Goal: Information Seeking & Learning: Learn about a topic

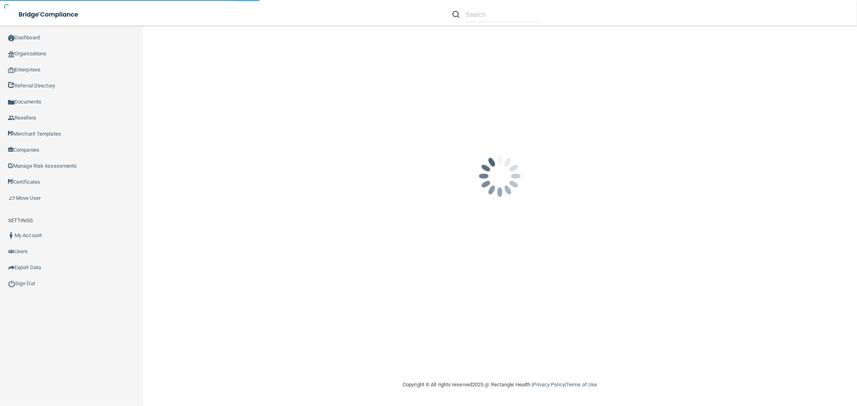
click at [261, 94] on div "[EMAIL_ADDRESS][DOMAIN_NAME] Invalid email/password. You don't have permission …" at bounding box center [500, 203] width 682 height 339
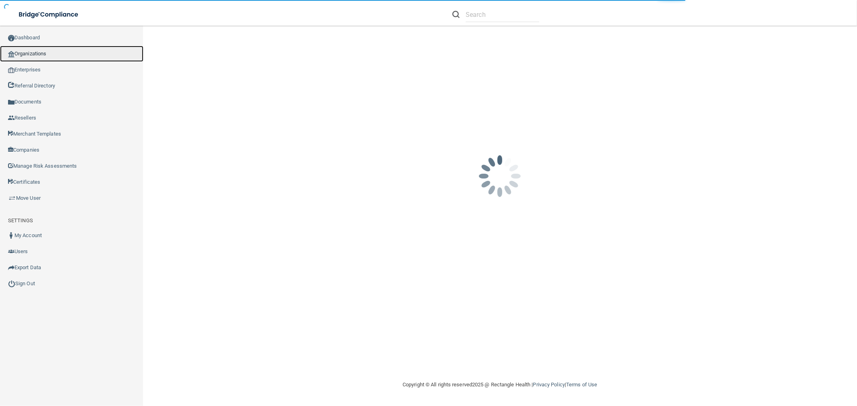
click at [33, 54] on link "Organizations" at bounding box center [71, 54] width 143 height 16
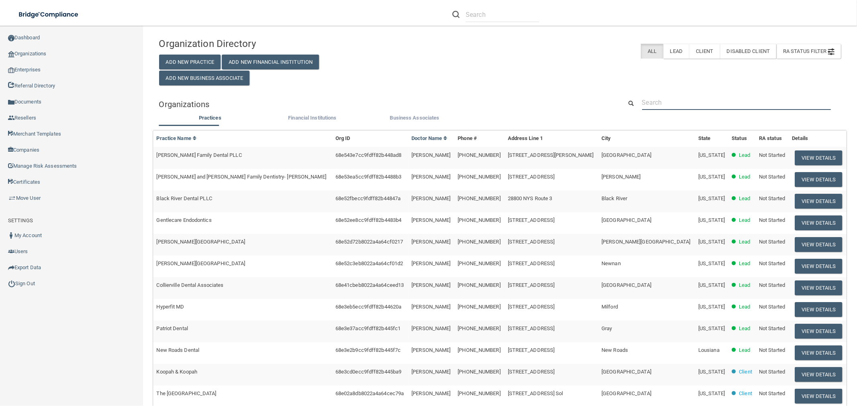
click at [707, 100] on input "text" at bounding box center [736, 102] width 189 height 15
type input "clacy"
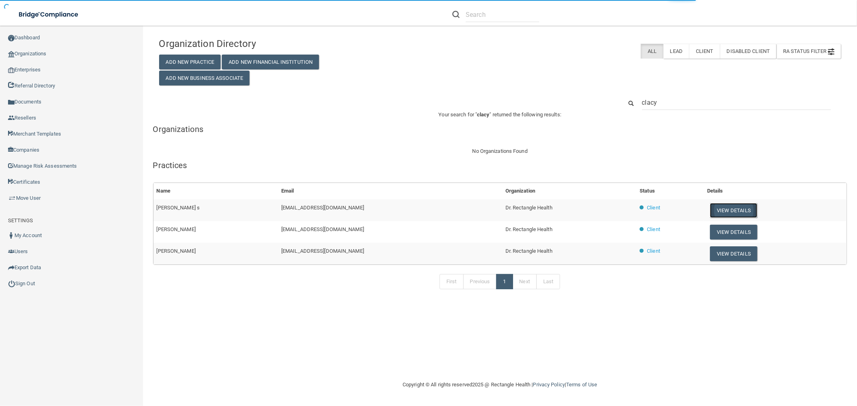
click at [710, 213] on button "View Details" at bounding box center [733, 210] width 47 height 15
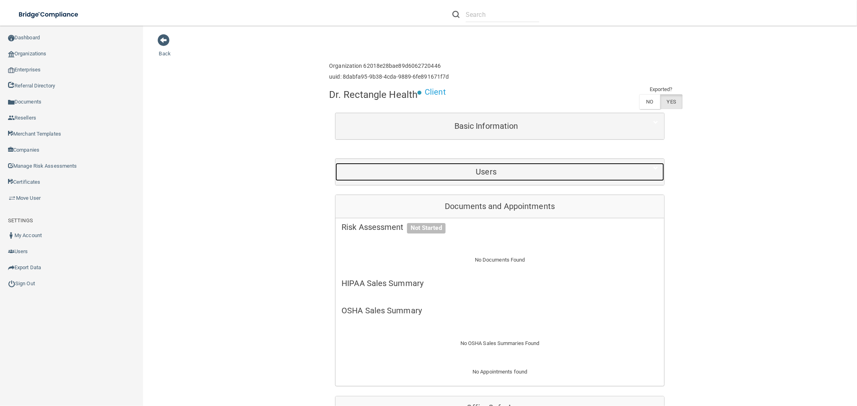
click at [512, 176] on h5 "Users" at bounding box center [485, 171] width 289 height 9
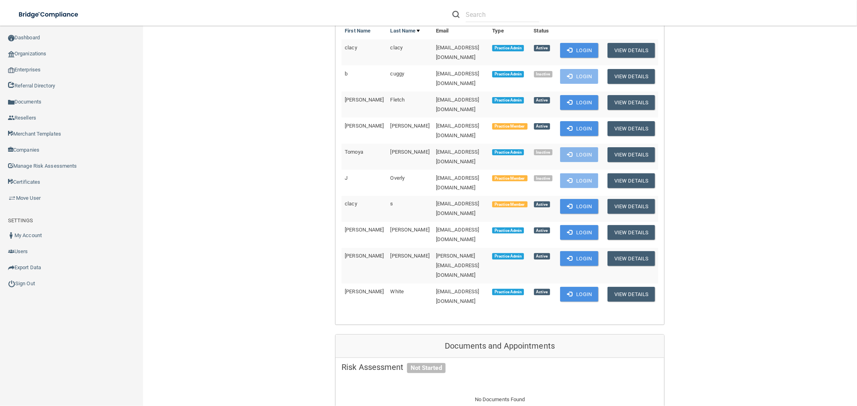
scroll to position [178, 0]
click at [569, 225] on button "Login" at bounding box center [579, 232] width 38 height 15
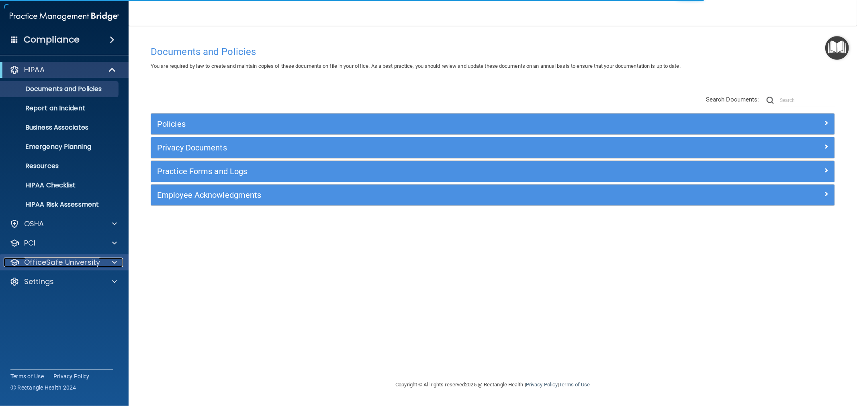
click at [41, 260] on p "OfficeSafe University" at bounding box center [62, 263] width 76 height 10
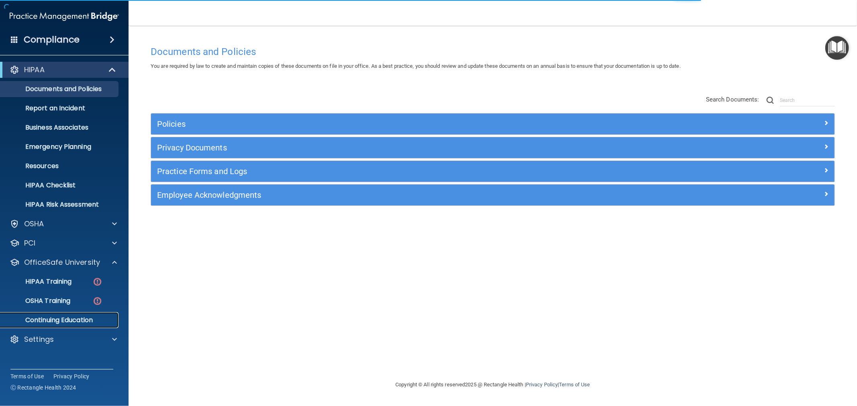
click at [56, 320] on p "Continuing Education" at bounding box center [60, 320] width 110 height 8
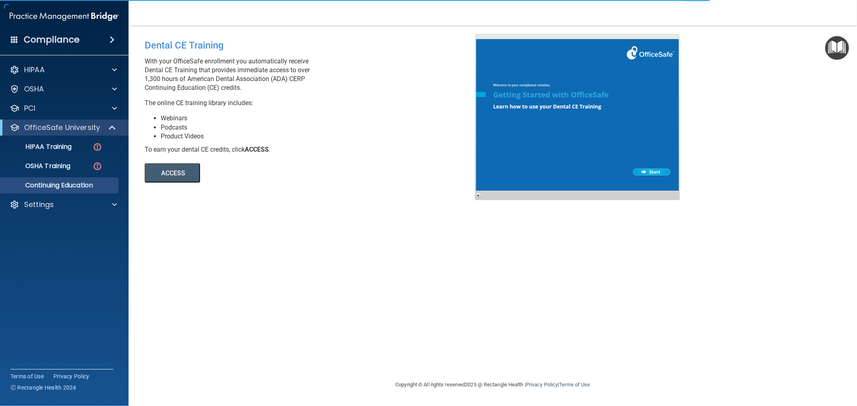
click at [171, 174] on button "ACCESS" at bounding box center [172, 172] width 55 height 19
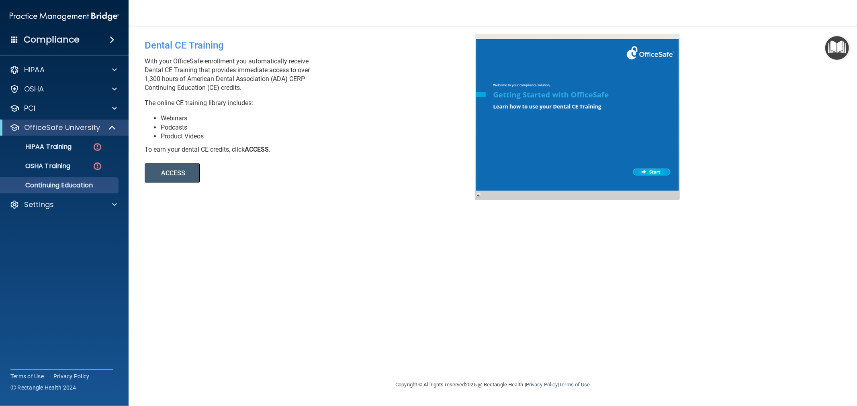
click at [170, 171] on button "ACCESS" at bounding box center [172, 172] width 55 height 19
click at [55, 212] on div "Settings" at bounding box center [64, 205] width 129 height 16
click at [53, 204] on p "Settings" at bounding box center [39, 205] width 30 height 10
click at [54, 280] on p "Sign Out" at bounding box center [60, 282] width 110 height 8
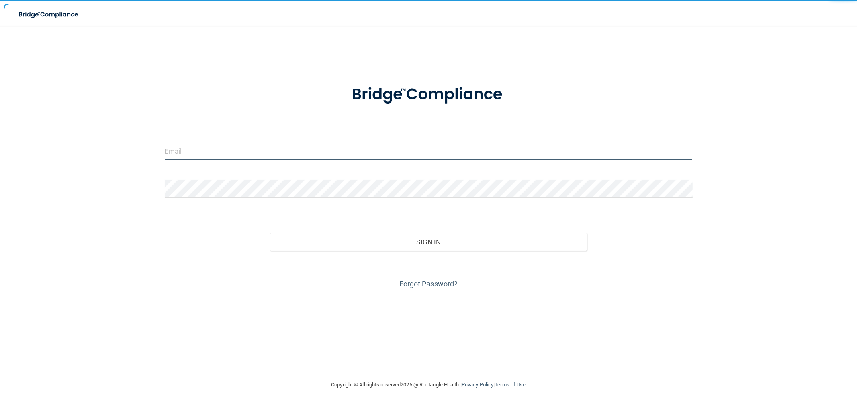
type input "[EMAIL_ADDRESS][DOMAIN_NAME]"
